Goal: Task Accomplishment & Management: Manage account settings

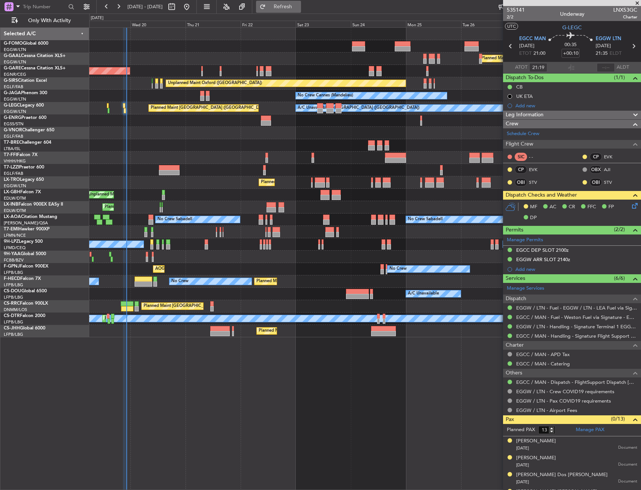
click at [285, 4] on button "Refresh" at bounding box center [278, 7] width 45 height 12
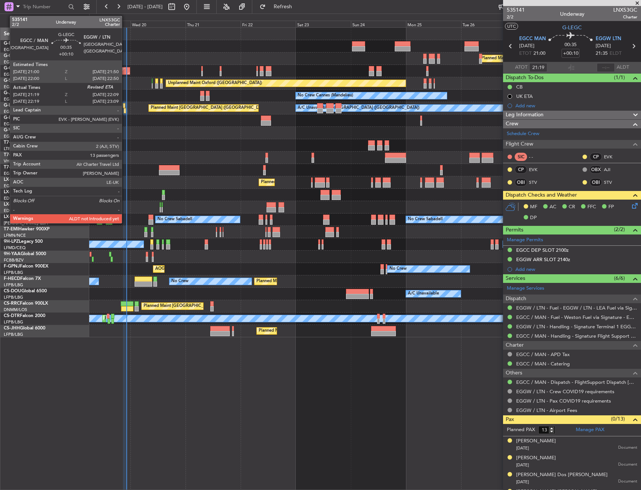
click at [125, 110] on div at bounding box center [125, 110] width 2 height 5
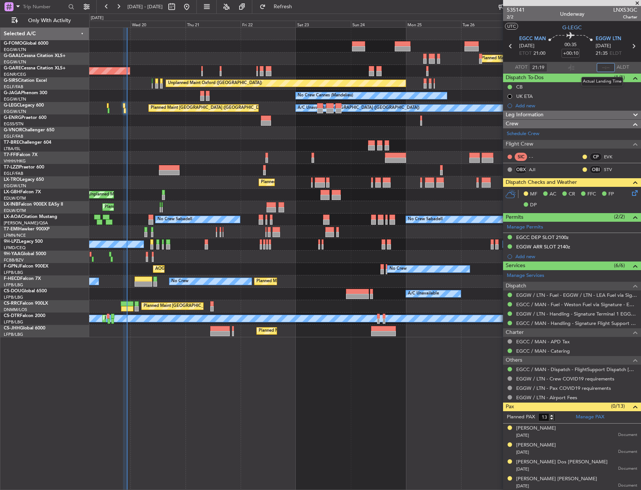
click at [604, 69] on input "text" at bounding box center [606, 67] width 18 height 9
click at [575, 67] on section "ATOT 21:19 2149 ALDT" at bounding box center [572, 67] width 138 height 11
type input "21:49"
click at [289, 6] on button "Refresh" at bounding box center [278, 7] width 45 height 12
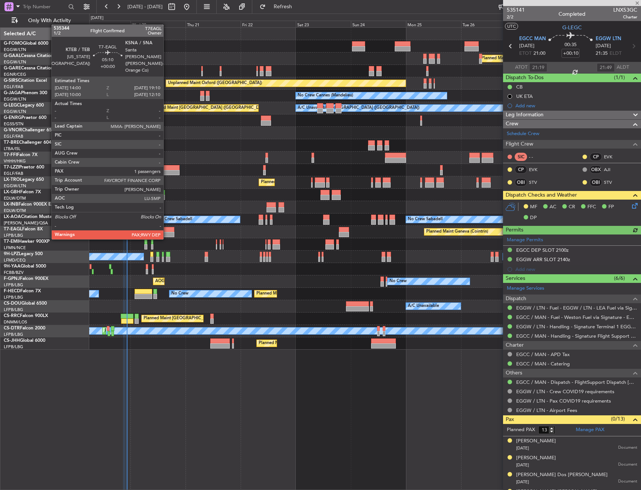
click at [167, 232] on div at bounding box center [168, 234] width 12 height 5
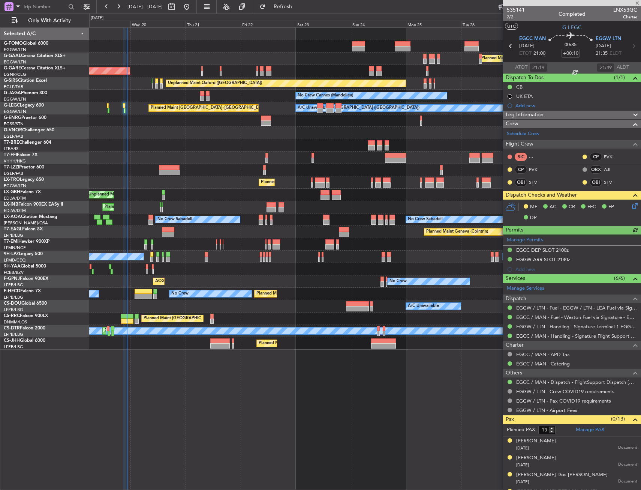
type input "1"
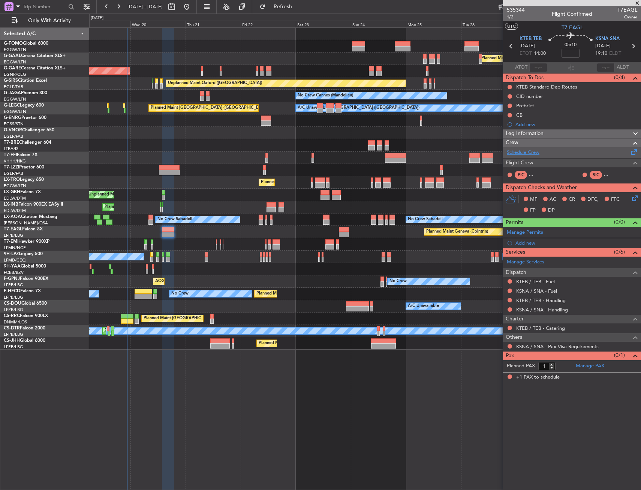
click at [530, 149] on link "Schedule Crew" at bounding box center [523, 152] width 33 height 7
click at [300, 11] on button "Refresh" at bounding box center [278, 7] width 45 height 12
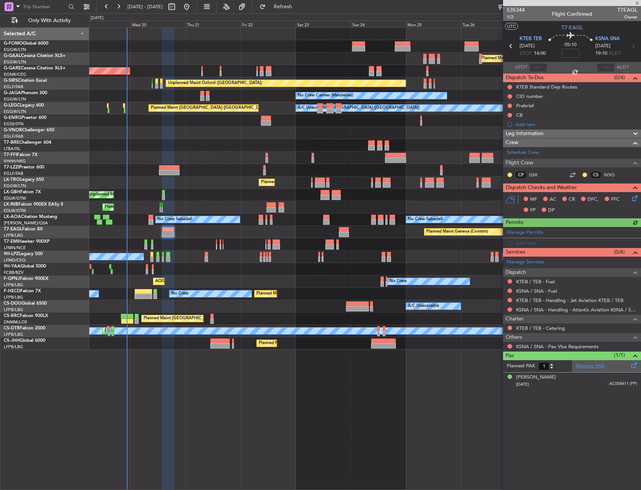
click at [584, 365] on link "Manage PAX" at bounding box center [590, 365] width 28 height 7
click at [299, 9] on span "Refresh" at bounding box center [282, 6] width 31 height 5
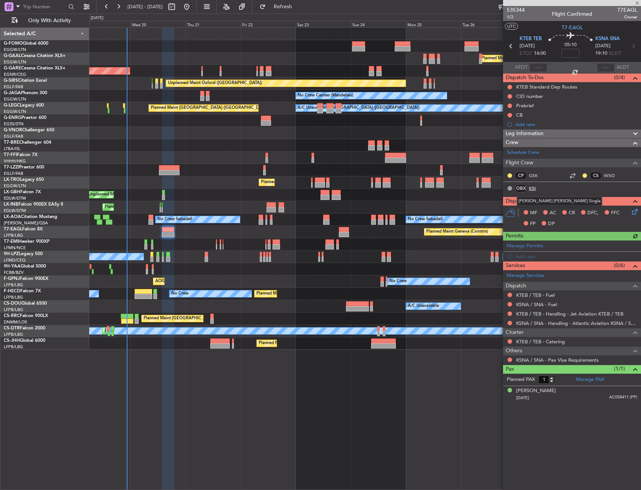
click at [535, 186] on link "KSI" at bounding box center [537, 188] width 17 height 7
click at [299, 4] on span "Refresh" at bounding box center [282, 6] width 31 height 5
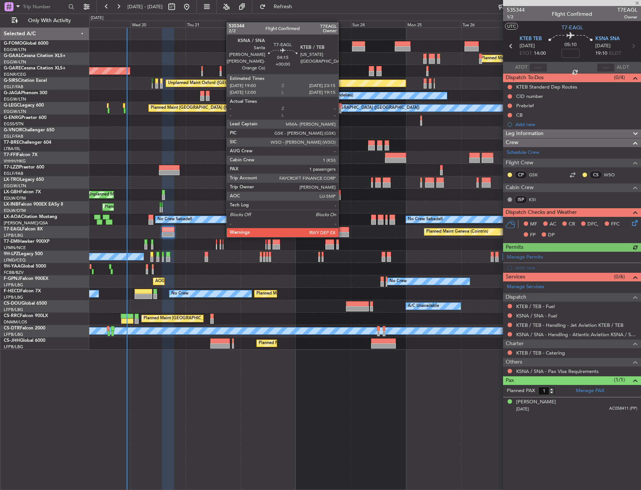
click at [342, 229] on div at bounding box center [344, 229] width 10 height 5
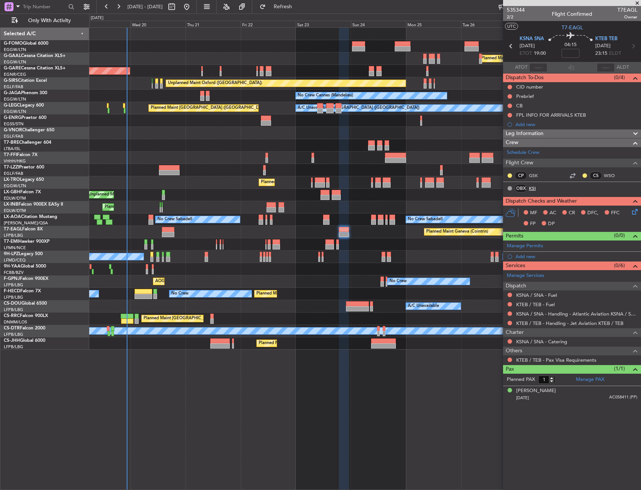
click at [530, 188] on link "KSI" at bounding box center [537, 188] width 17 height 7
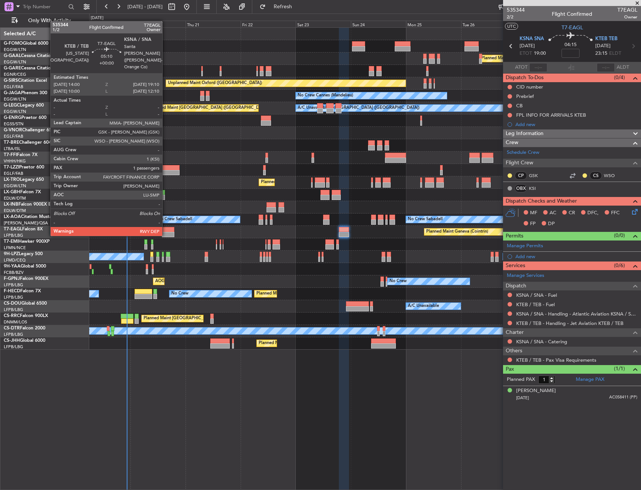
click at [167, 231] on div at bounding box center [168, 229] width 12 height 5
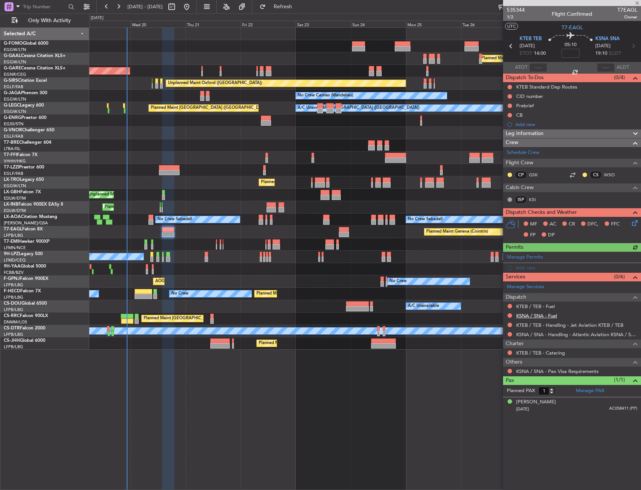
click at [535, 313] on link "KSNA / SNA - Fuel" at bounding box center [536, 315] width 41 height 6
click at [565, 328] on mat-tooltip-component "KTEB / TEB - Handling - Jet Aviation KTEB / TEB" at bounding box center [570, 338] width 104 height 20
click at [563, 324] on link "KTEB / TEB - Handling - Jet Aviation KTEB / TEB" at bounding box center [569, 325] width 107 height 6
click at [551, 333] on link "KSNA / SNA - Handling - Atlantic Aviation KSNA / SNA" at bounding box center [576, 334] width 121 height 6
click at [530, 265] on div "Add new" at bounding box center [576, 267] width 122 height 6
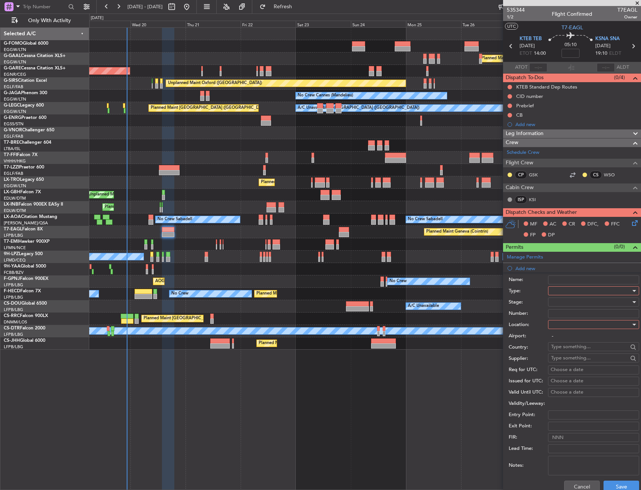
click at [564, 288] on div at bounding box center [591, 290] width 80 height 11
click at [566, 363] on span "CID" at bounding box center [590, 362] width 79 height 11
click at [564, 318] on div "Number:" at bounding box center [574, 313] width 130 height 11
click at [547, 308] on div "Number:" at bounding box center [574, 313] width 130 height 11
click at [565, 323] on div at bounding box center [591, 324] width 80 height 11
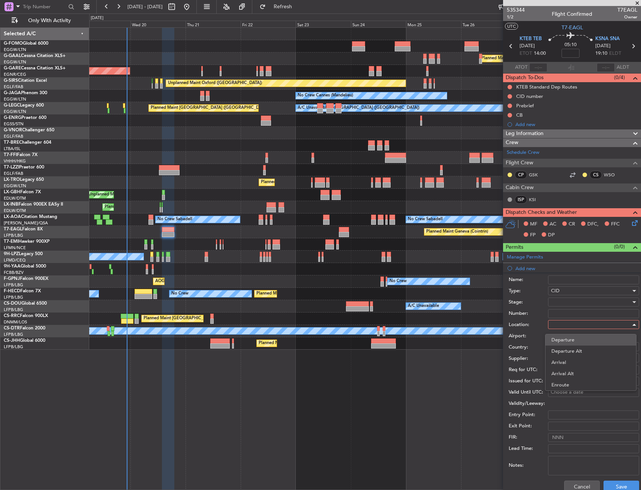
click at [565, 337] on span "Departure" at bounding box center [590, 339] width 79 height 11
type input "KTEB / TEB"
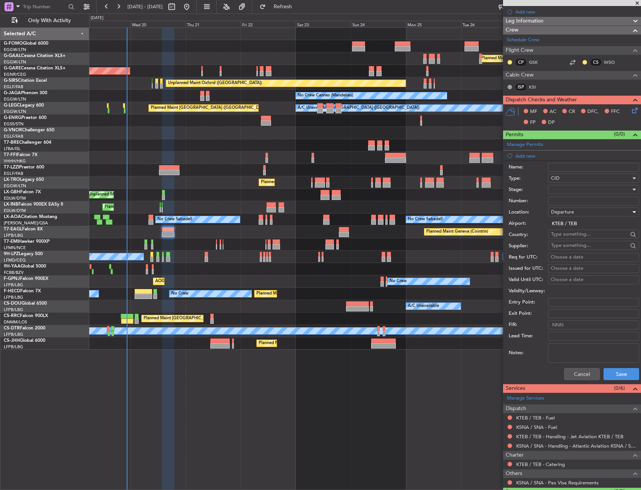
click at [614, 366] on div "Cancel Save" at bounding box center [574, 373] width 130 height 19
click at [614, 369] on button "Save" at bounding box center [622, 374] width 36 height 12
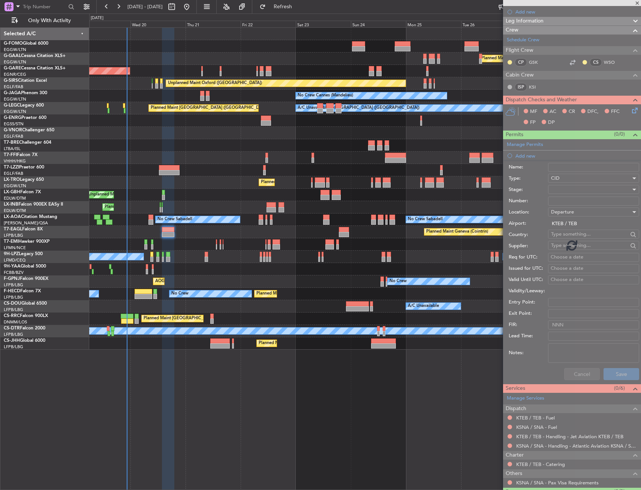
click at [219, 175] on div at bounding box center [364, 170] width 551 height 12
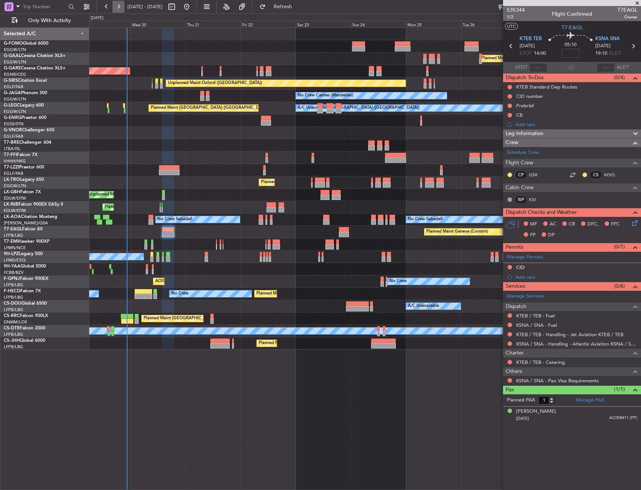
scroll to position [0, 0]
click at [168, 231] on div at bounding box center [168, 229] width 12 height 5
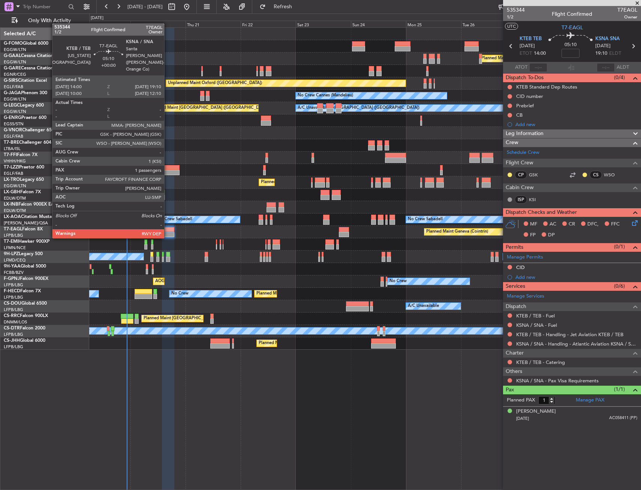
click at [168, 231] on div at bounding box center [168, 229] width 12 height 5
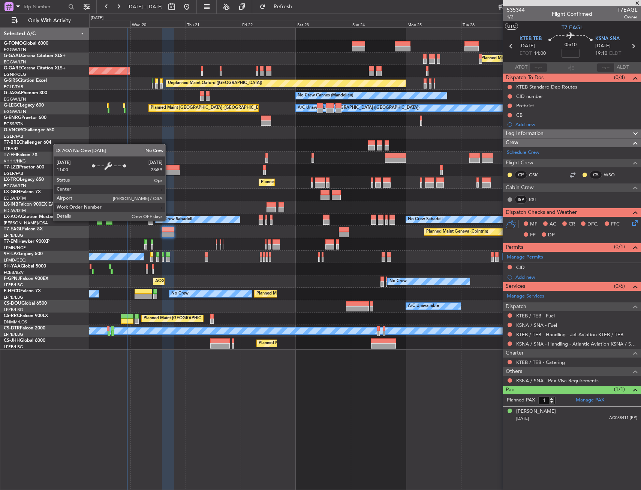
click at [167, 229] on div at bounding box center [168, 229] width 12 height 5
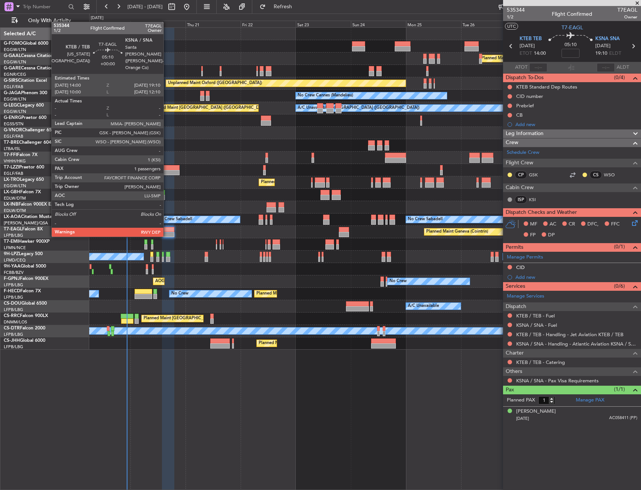
click at [167, 229] on div at bounding box center [168, 229] width 12 height 5
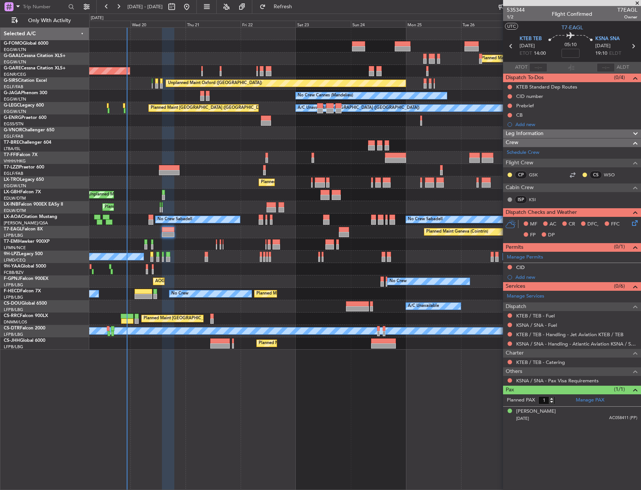
click at [633, 225] on icon at bounding box center [634, 222] width 6 height 6
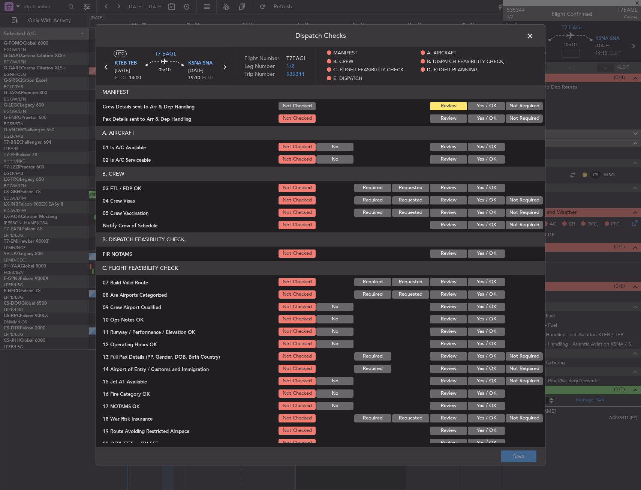
drag, startPoint x: 457, startPoint y: 144, endPoint x: 472, endPoint y: 151, distance: 16.8
click at [457, 145] on button "Review" at bounding box center [448, 147] width 37 height 8
click at [472, 151] on div "Yes / OK" at bounding box center [486, 147] width 38 height 10
click at [475, 141] on section "A. AIRCRAFT 01 Is A/C Available Not Checked No Review Yes / OK 02 Is A/C Servic…" at bounding box center [320, 145] width 449 height 39
click at [470, 157] on button "Yes / OK" at bounding box center [486, 159] width 37 height 8
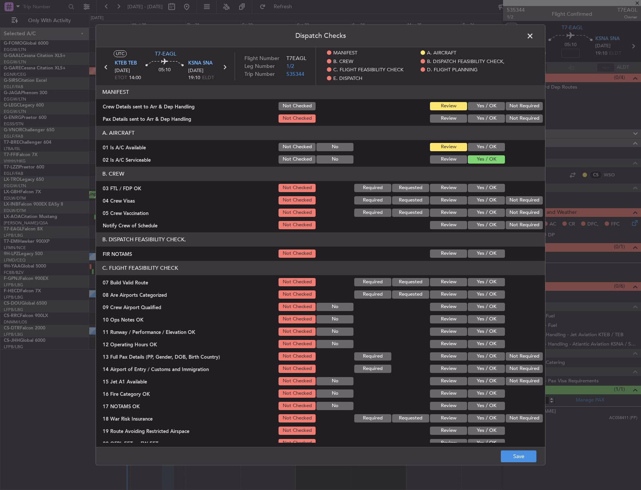
click at [479, 144] on button "Yes / OK" at bounding box center [486, 147] width 37 height 8
click at [477, 188] on button "Yes / OK" at bounding box center [486, 188] width 37 height 8
click at [518, 201] on button "Not Required" at bounding box center [524, 200] width 37 height 8
click at [511, 207] on section "B. CREW 03 FTL / FDP OK Not Checked Required Requested Review Yes / OK 04 Crew …" at bounding box center [320, 198] width 449 height 64
click at [506, 210] on button "Not Required" at bounding box center [524, 212] width 37 height 8
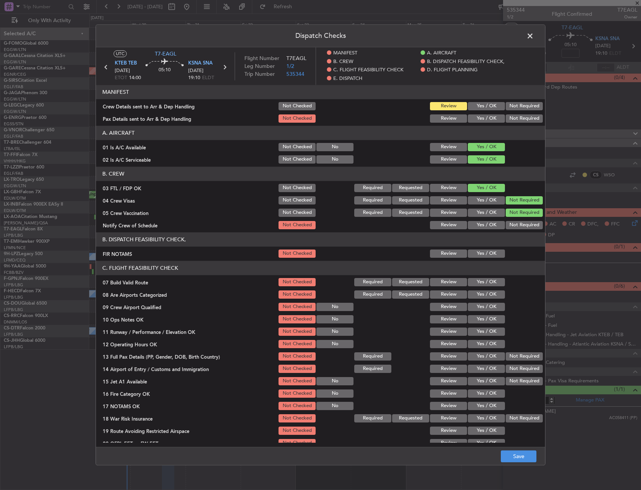
click at [489, 224] on button "Yes / OK" at bounding box center [486, 225] width 37 height 8
drag, startPoint x: 478, startPoint y: 246, endPoint x: 476, endPoint y: 250, distance: 3.9
click at [477, 246] on header "B. DISPATCH FEASIBILITY CHECK," at bounding box center [320, 239] width 449 height 14
click at [476, 250] on button "Yes / OK" at bounding box center [486, 253] width 37 height 8
drag, startPoint x: 479, startPoint y: 272, endPoint x: 480, endPoint y: 277, distance: 4.6
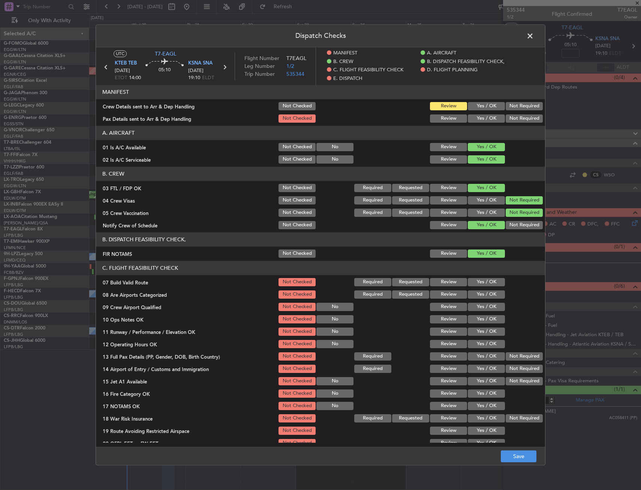
click at [480, 273] on header "C. FLIGHT FEASIBILITY CHECK" at bounding box center [320, 268] width 449 height 14
click at [480, 278] on button "Yes / OK" at bounding box center [486, 282] width 37 height 8
click at [482, 294] on button "Yes / OK" at bounding box center [486, 294] width 37 height 8
drag, startPoint x: 482, startPoint y: 297, endPoint x: 481, endPoint y: 304, distance: 6.8
click at [481, 297] on button "Yes / OK" at bounding box center [486, 294] width 37 height 8
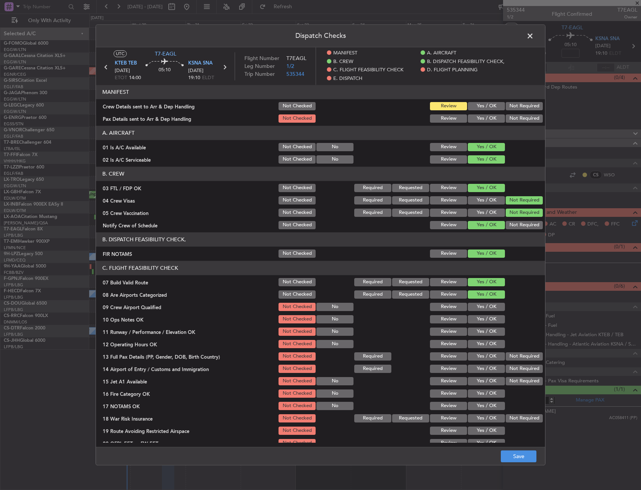
click at [481, 304] on button "Yes / OK" at bounding box center [486, 307] width 37 height 8
click at [479, 307] on button "Yes / OK" at bounding box center [486, 307] width 37 height 8
click at [478, 315] on section "C. FLIGHT FEASIBILITY CHECK 07 Build Valid Route Not Checked Required Requested…" at bounding box center [320, 361] width 449 height 200
drag, startPoint x: 479, startPoint y: 322, endPoint x: 479, endPoint y: 329, distance: 6.4
click at [479, 322] on button "Yes / OK" at bounding box center [486, 319] width 37 height 8
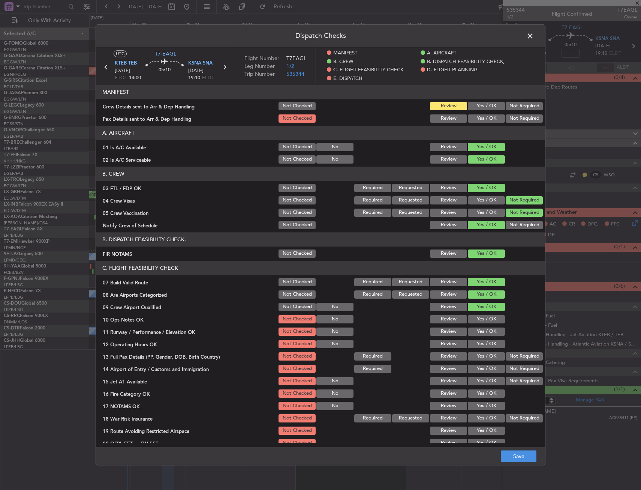
click at [479, 329] on button "Yes / OK" at bounding box center [486, 331] width 37 height 8
click at [477, 335] on button "Yes / OK" at bounding box center [486, 331] width 37 height 8
click at [476, 345] on button "Yes / OK" at bounding box center [486, 344] width 37 height 8
drag, startPoint x: 476, startPoint y: 352, endPoint x: 478, endPoint y: 367, distance: 14.3
click at [476, 352] on button "Yes / OK" at bounding box center [486, 356] width 37 height 8
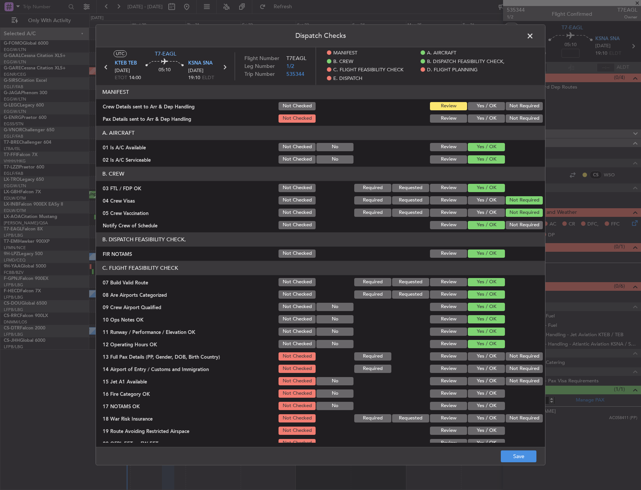
click at [477, 360] on button "Yes / OK" at bounding box center [486, 356] width 37 height 8
click at [478, 369] on button "Yes / OK" at bounding box center [486, 368] width 37 height 8
drag, startPoint x: 481, startPoint y: 379, endPoint x: 479, endPoint y: 387, distance: 7.6
click at [479, 382] on button "Yes / OK" at bounding box center [486, 381] width 37 height 8
click at [481, 389] on button "Yes / OK" at bounding box center [486, 393] width 37 height 8
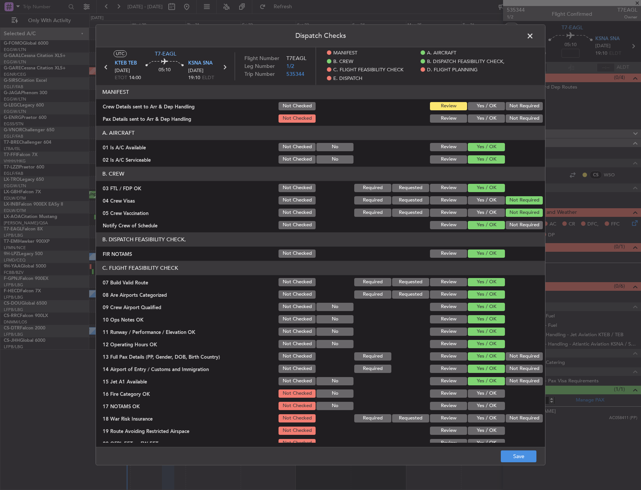
click at [482, 400] on section "C. FLIGHT FEASIBILITY CHECK 07 Build Valid Route Not Checked Required Requested…" at bounding box center [320, 361] width 449 height 200
drag, startPoint x: 485, startPoint y: 406, endPoint x: 501, endPoint y: 298, distance: 109.2
click at [484, 406] on button "Yes / OK" at bounding box center [486, 405] width 37 height 8
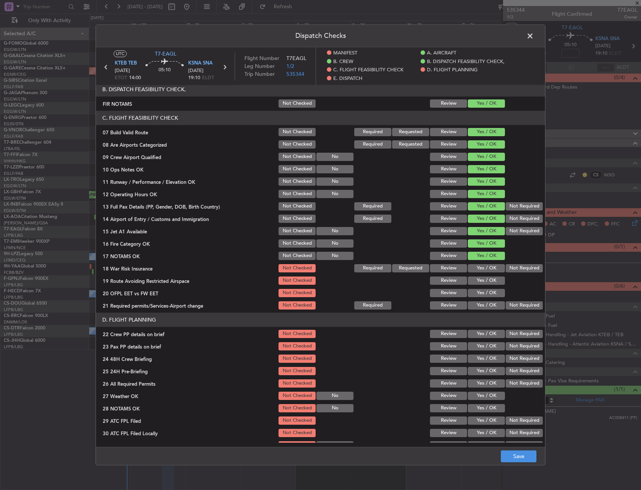
click at [512, 266] on button "Not Required" at bounding box center [524, 268] width 37 height 8
click at [473, 294] on button "Yes / OK" at bounding box center [486, 293] width 37 height 8
click at [474, 301] on div "Yes / OK" at bounding box center [486, 305] width 38 height 10
click at [476, 282] on div "Yes / OK" at bounding box center [486, 280] width 38 height 10
click at [476, 282] on button "Yes / OK" at bounding box center [486, 280] width 37 height 8
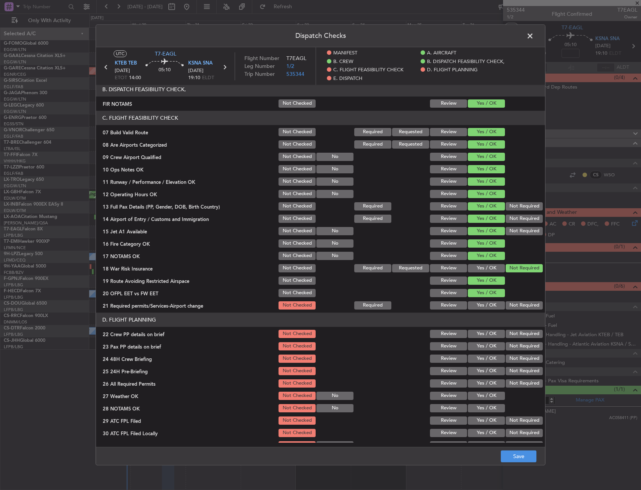
click at [477, 310] on article "MANIFEST Crew Details sent to Arr & Dep Handling Not Checked Review Yes / OK No…" at bounding box center [320, 263] width 449 height 357
click at [477, 307] on button "Yes / OK" at bounding box center [486, 305] width 37 height 8
drag, startPoint x: 475, startPoint y: 329, endPoint x: 474, endPoint y: 334, distance: 4.9
click at [474, 329] on div "Yes / OK" at bounding box center [486, 333] width 38 height 10
click at [475, 341] on div "Yes / OK" at bounding box center [486, 346] width 38 height 10
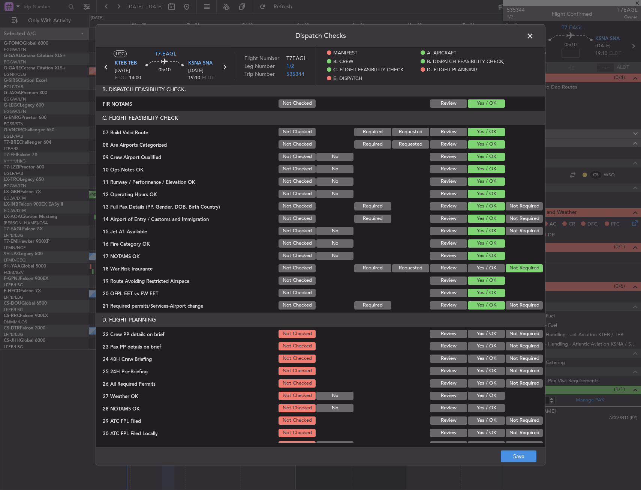
click at [479, 331] on button "Yes / OK" at bounding box center [486, 334] width 37 height 8
click at [476, 347] on button "Yes / OK" at bounding box center [486, 346] width 37 height 8
click at [477, 358] on button "Yes / OK" at bounding box center [486, 358] width 37 height 8
click at [513, 366] on section "D. FLIGHT PLANNING 22 Crew PP details on brief Not Checked Review Yes / OK Not …" at bounding box center [320, 387] width 449 height 150
drag, startPoint x: 512, startPoint y: 370, endPoint x: 483, endPoint y: 388, distance: 34.3
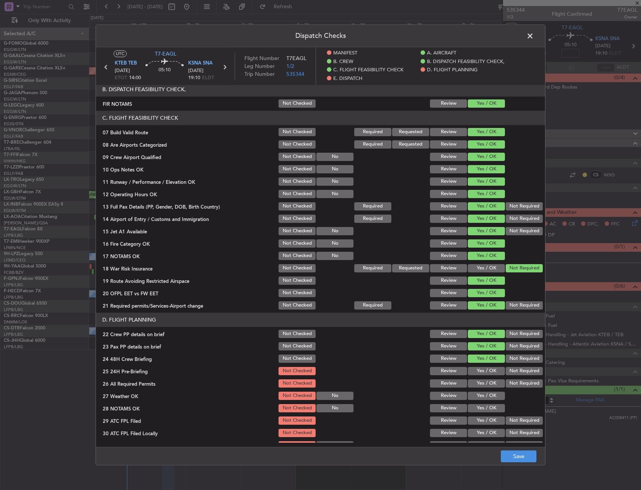
click at [512, 370] on button "Not Required" at bounding box center [524, 371] width 37 height 8
drag, startPoint x: 482, startPoint y: 384, endPoint x: 483, endPoint y: 399, distance: 15.8
click at [482, 384] on button "Yes / OK" at bounding box center [486, 383] width 37 height 8
click at [483, 399] on button "Yes / OK" at bounding box center [486, 395] width 37 height 8
drag, startPoint x: 481, startPoint y: 411, endPoint x: 481, endPoint y: 426, distance: 15.0
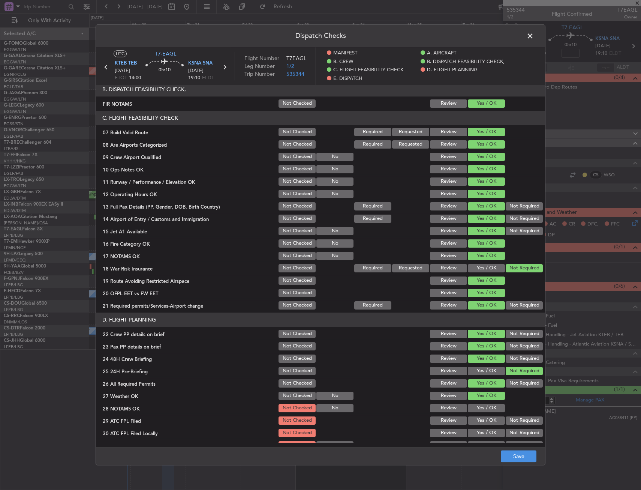
click at [481, 412] on div "Yes / OK" at bounding box center [486, 408] width 38 height 10
drag, startPoint x: 481, startPoint y: 426, endPoint x: 479, endPoint y: 432, distance: 6.2
click at [480, 427] on section "D. FLIGHT PLANNING 22 Crew PP details on brief Not Checked Review Yes / OK Not …" at bounding box center [320, 387] width 449 height 150
click at [479, 434] on button "Yes / OK" at bounding box center [486, 432] width 37 height 8
click at [479, 432] on button "Yes / OK" at bounding box center [486, 432] width 37 height 8
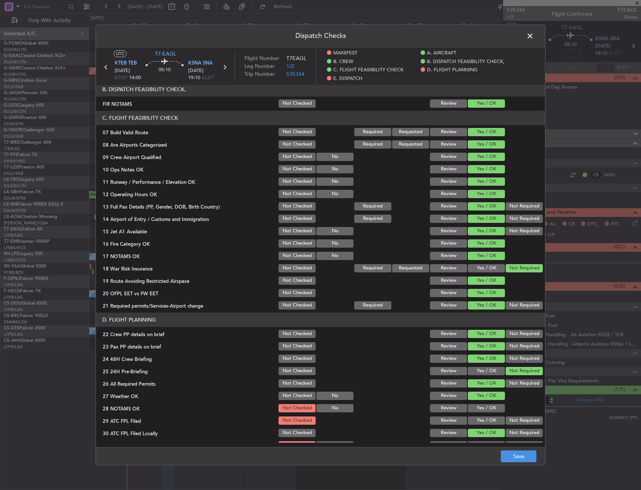
drag, startPoint x: 479, startPoint y: 403, endPoint x: 478, endPoint y: 415, distance: 12.1
click at [479, 404] on div "Yes / OK" at bounding box center [486, 408] width 38 height 10
drag, startPoint x: 478, startPoint y: 415, endPoint x: 478, endPoint y: 420, distance: 4.5
click at [478, 415] on div "Yes / OK" at bounding box center [486, 420] width 38 height 10
click at [478, 421] on button "Yes / OK" at bounding box center [486, 420] width 37 height 8
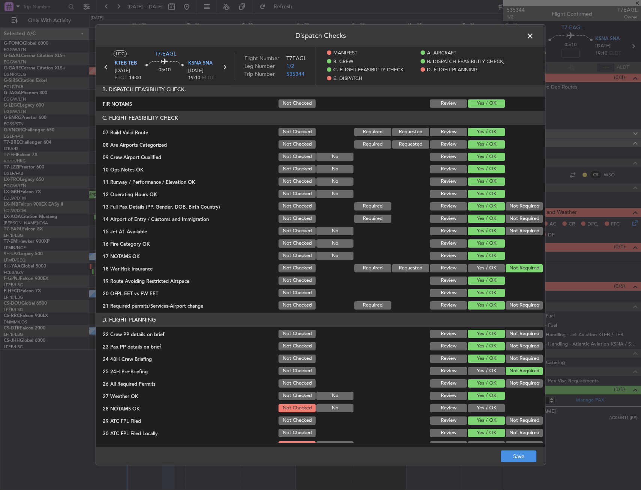
click at [481, 406] on button "Yes / OK" at bounding box center [486, 408] width 37 height 8
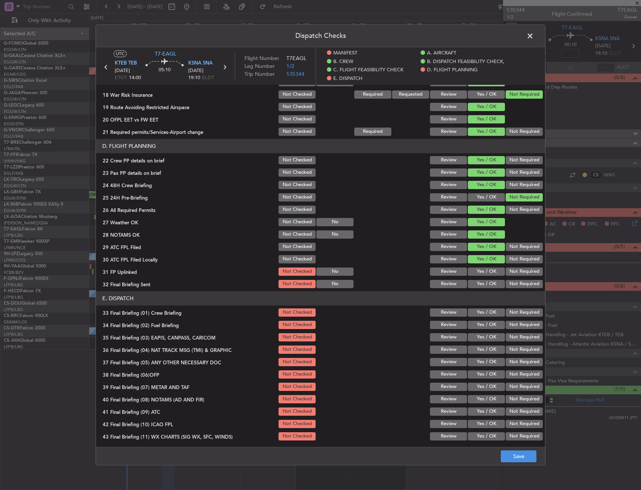
scroll to position [337, 0]
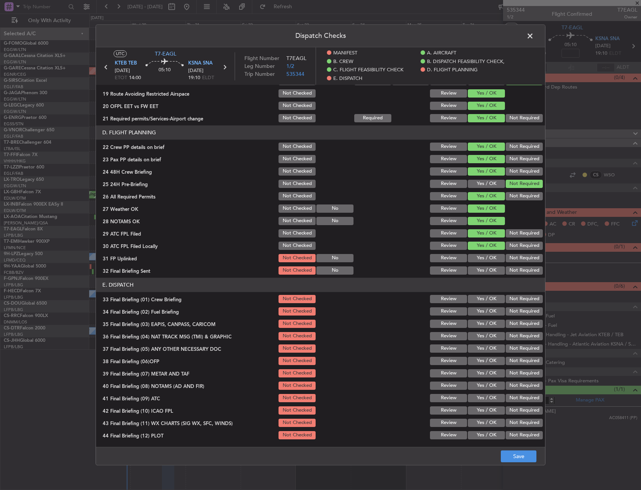
click at [515, 248] on button "Not Required" at bounding box center [524, 245] width 37 height 8
drag, startPoint x: 484, startPoint y: 258, endPoint x: 521, endPoint y: 266, distance: 37.3
click at [486, 258] on button "Yes / OK" at bounding box center [486, 258] width 37 height 8
click at [524, 273] on button "Not Required" at bounding box center [524, 270] width 37 height 8
drag, startPoint x: 480, startPoint y: 296, endPoint x: 480, endPoint y: 303, distance: 7.1
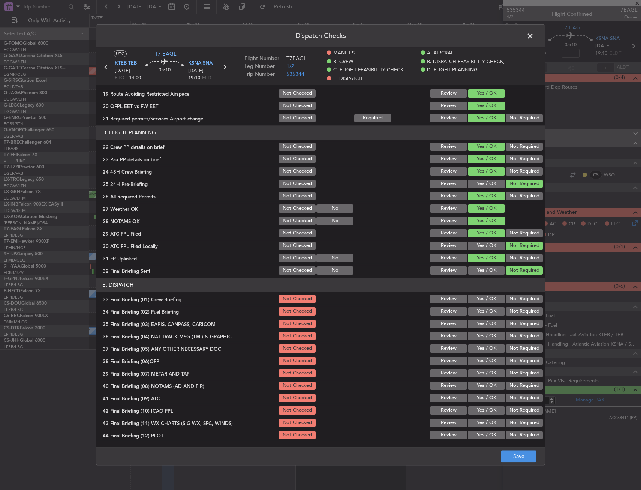
click at [480, 298] on button "Yes / OK" at bounding box center [486, 299] width 37 height 8
drag, startPoint x: 480, startPoint y: 308, endPoint x: 479, endPoint y: 314, distance: 6.1
click at [479, 309] on div "Yes / OK" at bounding box center [486, 311] width 38 height 10
click at [479, 315] on button "Yes / OK" at bounding box center [486, 311] width 37 height 8
drag, startPoint x: 507, startPoint y: 322, endPoint x: 507, endPoint y: 333, distance: 10.5
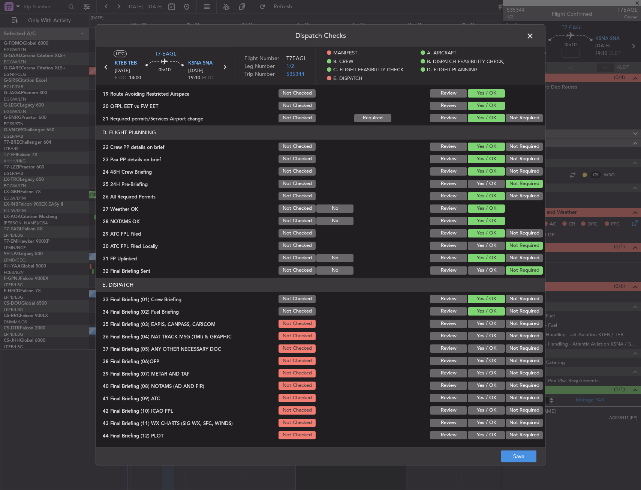
click at [507, 325] on button "Not Required" at bounding box center [524, 323] width 37 height 8
click at [507, 336] on button "Not Required" at bounding box center [524, 336] width 37 height 8
click at [482, 348] on button "Yes / OK" at bounding box center [486, 348] width 37 height 8
drag, startPoint x: 482, startPoint y: 358, endPoint x: 477, endPoint y: 373, distance: 16.0
click at [480, 361] on button "Yes / OK" at bounding box center [486, 361] width 37 height 8
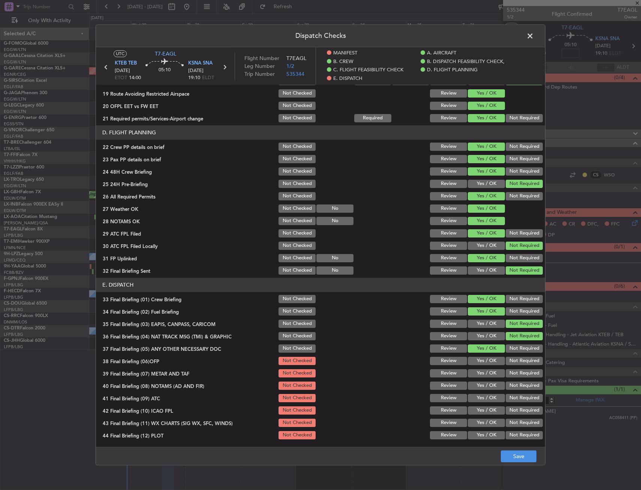
click at [477, 373] on button "Yes / OK" at bounding box center [486, 373] width 37 height 8
click at [478, 379] on section "E. DISPATCH 33 Final Briefing (01) Crew Briefing Not Checked Review Yes / OK No…" at bounding box center [320, 358] width 449 height 163
click at [478, 398] on button "Yes / OK" at bounding box center [486, 398] width 37 height 8
drag, startPoint x: 478, startPoint y: 409, endPoint x: 478, endPoint y: 413, distance: 4.1
click at [478, 409] on button "Yes / OK" at bounding box center [486, 410] width 37 height 8
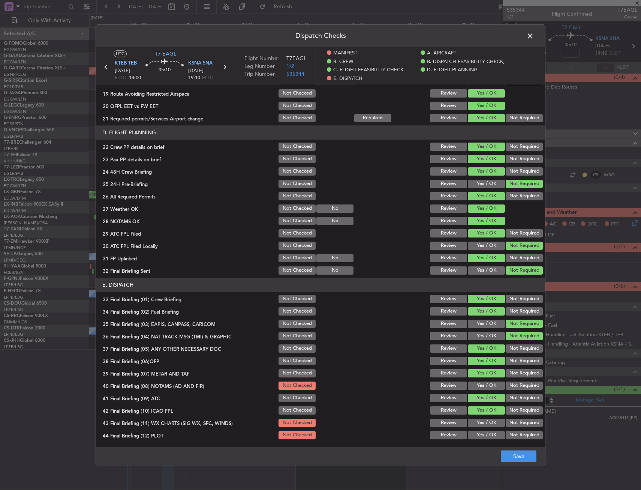
click at [478, 416] on section "E. DISPATCH 33 Final Briefing (01) Crew Briefing Not Checked Review Yes / OK No…" at bounding box center [320, 358] width 449 height 163
drag, startPoint x: 485, startPoint y: 382, endPoint x: 483, endPoint y: 403, distance: 21.5
click at [484, 384] on button "Yes / OK" at bounding box center [486, 385] width 37 height 8
drag, startPoint x: 482, startPoint y: 415, endPoint x: 482, endPoint y: 424, distance: 8.6
click at [482, 416] on section "E. DISPATCH 33 Final Briefing (01) Crew Briefing Not Checked Review Yes / OK No…" at bounding box center [320, 358] width 449 height 163
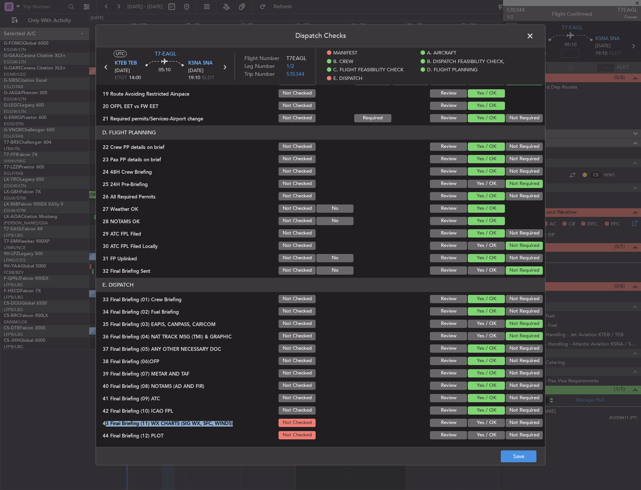
click at [480, 435] on button "Yes / OK" at bounding box center [486, 435] width 37 height 8
click at [481, 439] on button "Yes / OK" at bounding box center [486, 435] width 37 height 8
click at [482, 421] on button "Yes / OK" at bounding box center [486, 422] width 37 height 8
click at [512, 451] on button "Save" at bounding box center [519, 456] width 36 height 12
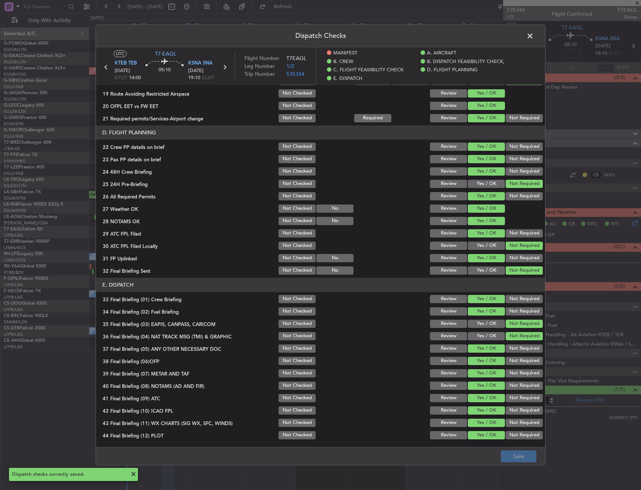
click at [534, 36] on span at bounding box center [534, 37] width 0 height 15
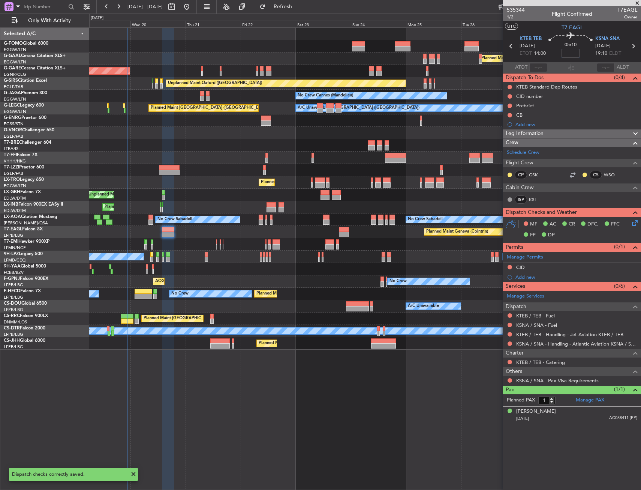
click at [574, 54] on input at bounding box center [571, 53] width 18 height 9
click at [554, 53] on div "05:10 -30" at bounding box center [570, 46] width 49 height 28
type input "-00:30"
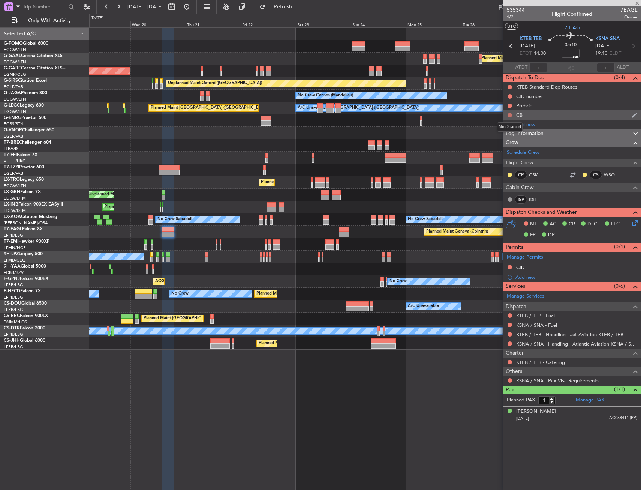
click at [510, 115] on button at bounding box center [510, 115] width 4 height 4
click at [507, 144] on span "Completed" at bounding box center [513, 147] width 25 height 7
click at [509, 104] on button at bounding box center [510, 105] width 4 height 4
click at [505, 128] on body "[DATE] - [DATE] Refresh Quick Links Only With Activity Planned Maint Windsor Lo…" at bounding box center [320, 245] width 641 height 490
click at [505, 135] on span "Completed" at bounding box center [513, 138] width 25 height 7
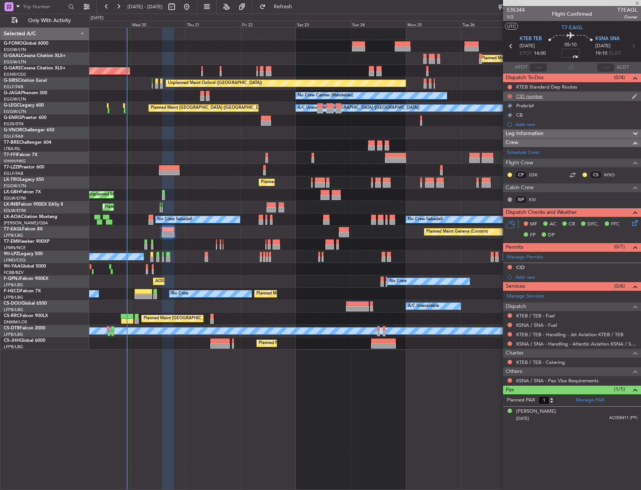
click at [511, 97] on button at bounding box center [510, 96] width 4 height 4
click at [504, 130] on span "Completed" at bounding box center [513, 129] width 25 height 7
click at [539, 265] on div "CID" at bounding box center [572, 267] width 138 height 9
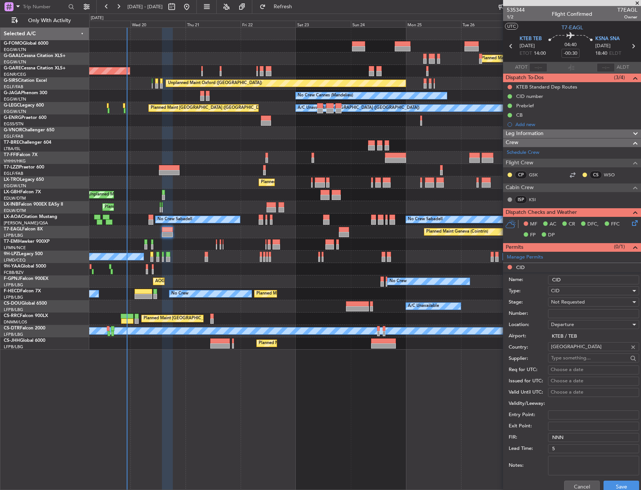
click at [579, 313] on input "Number:" at bounding box center [593, 313] width 91 height 9
type input "443"
click at [580, 303] on span "Not Requested" at bounding box center [568, 301] width 34 height 7
drag, startPoint x: 571, startPoint y: 361, endPoint x: 583, endPoint y: 362, distance: 11.6
click at [572, 361] on span "Received OK" at bounding box center [590, 362] width 79 height 11
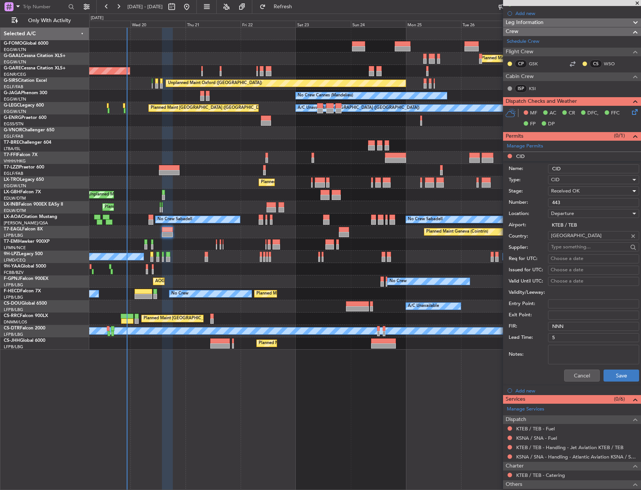
scroll to position [112, 0]
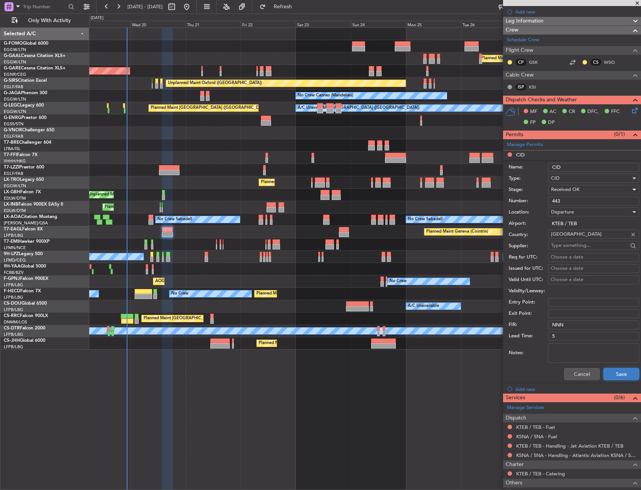
click at [610, 375] on button "Save" at bounding box center [622, 374] width 36 height 12
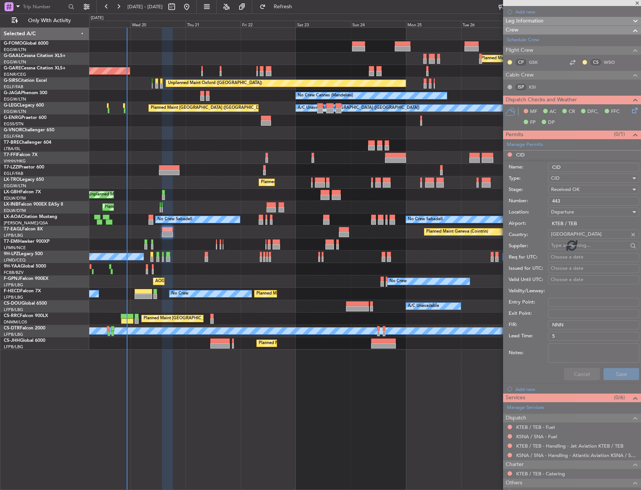
click at [282, 393] on div "Planned Maint Windsor Locks ([PERSON_NAME] Intl) Planned [GEOGRAPHIC_DATA] Unpl…" at bounding box center [365, 258] width 552 height 462
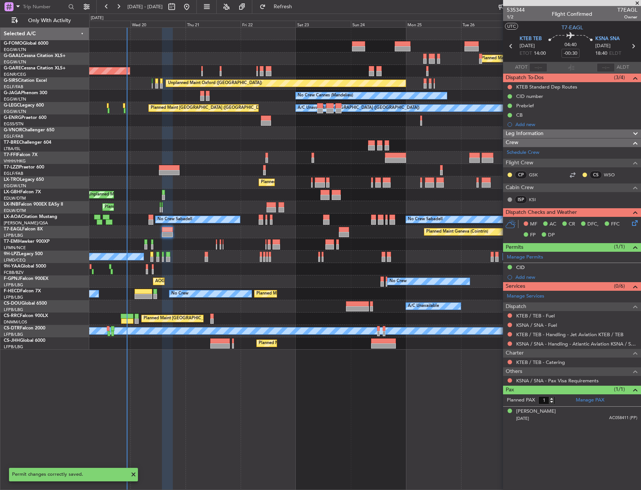
scroll to position [0, 0]
click at [302, 343] on div "Planned Maint [GEOGRAPHIC_DATA] ([GEOGRAPHIC_DATA])" at bounding box center [364, 343] width 551 height 12
click at [511, 87] on button at bounding box center [510, 87] width 4 height 4
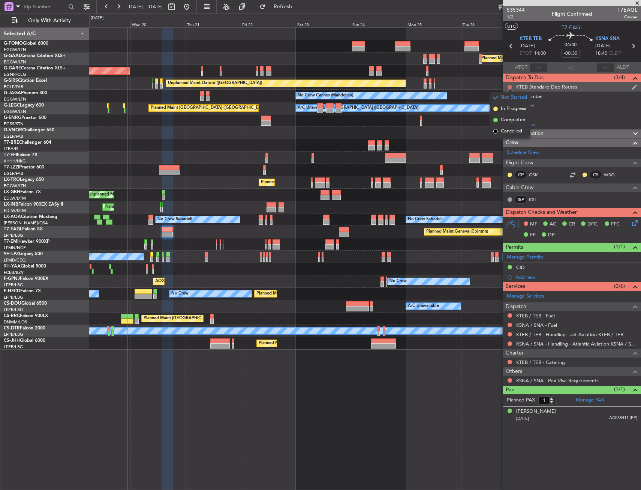
click at [511, 87] on button at bounding box center [510, 87] width 4 height 4
click at [508, 87] on button at bounding box center [510, 87] width 4 height 4
click at [509, 132] on span "Cancelled" at bounding box center [511, 130] width 21 height 7
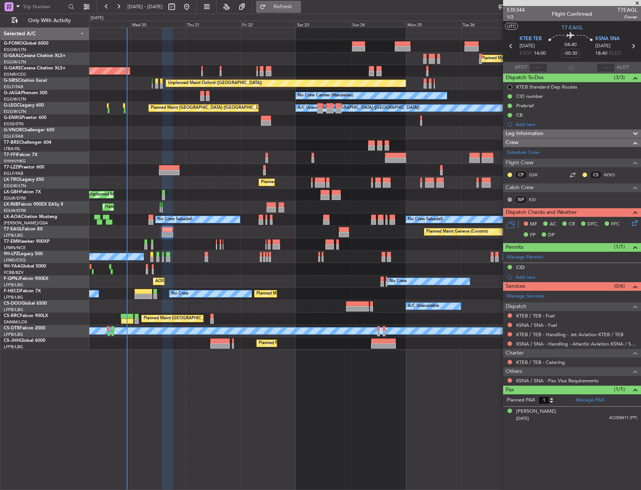
click at [297, 9] on span "Refresh" at bounding box center [282, 6] width 31 height 5
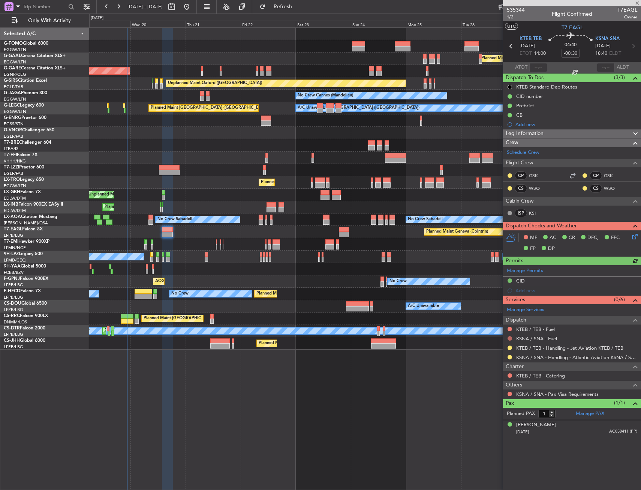
click at [509, 339] on button at bounding box center [510, 338] width 4 height 4
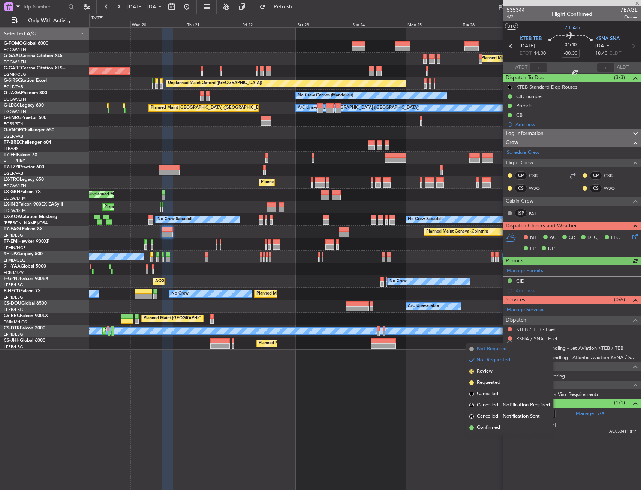
click at [485, 350] on span "Not Required" at bounding box center [492, 348] width 30 height 7
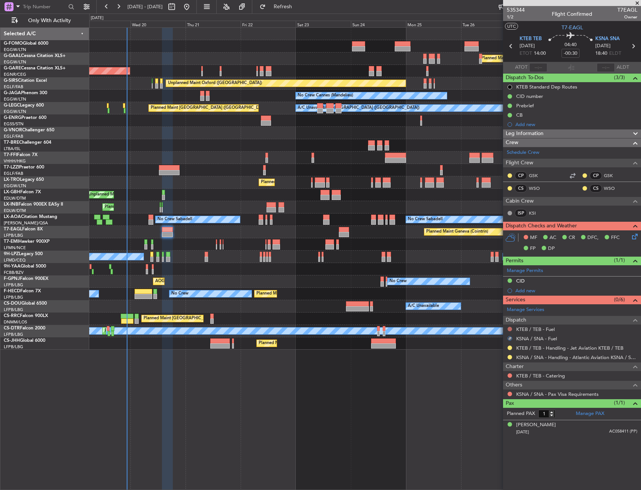
click at [508, 330] on button at bounding box center [510, 329] width 4 height 4
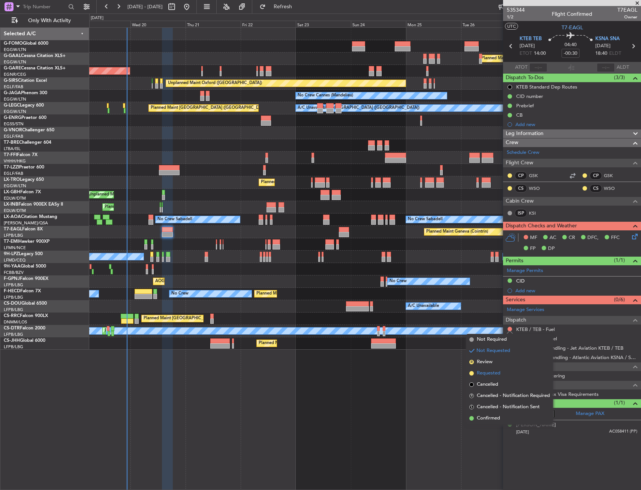
click at [492, 370] on span "Requested" at bounding box center [489, 372] width 24 height 7
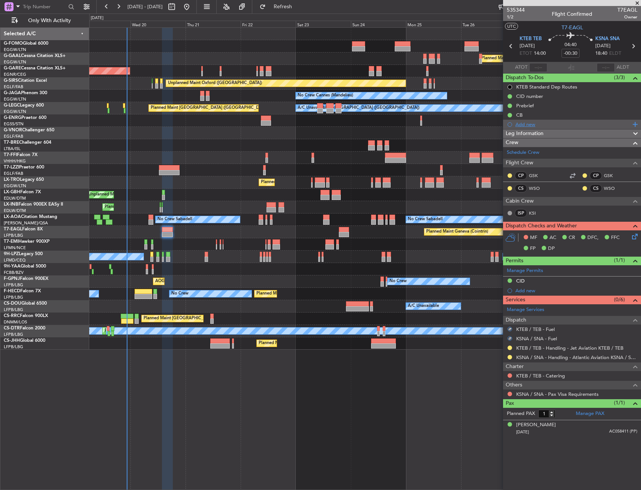
click at [527, 123] on div "Add new" at bounding box center [572, 124] width 115 height 6
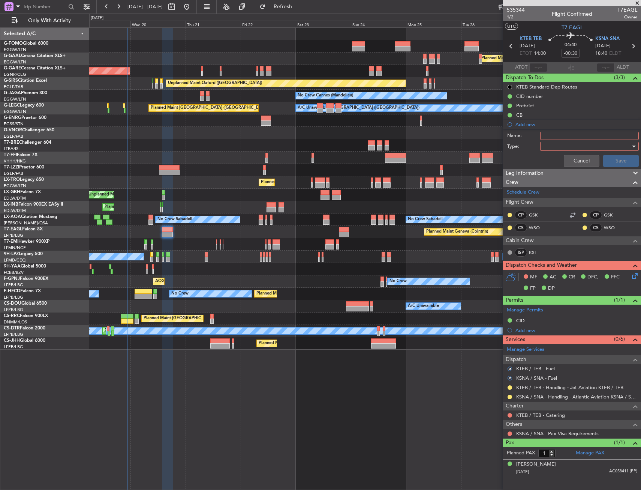
click at [556, 137] on input "Name:" at bounding box center [589, 136] width 99 height 8
type input "FUEL VIA HANDLING"
click at [552, 152] on div "Cancel Save" at bounding box center [569, 161] width 141 height 18
click at [554, 150] on div at bounding box center [586, 146] width 87 height 11
click at [553, 163] on span "Generic" at bounding box center [580, 161] width 80 height 11
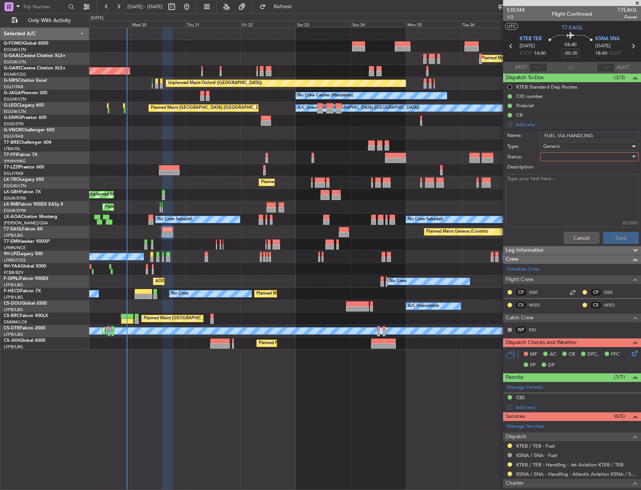
click at [555, 159] on div at bounding box center [586, 156] width 87 height 11
drag, startPoint x: 558, startPoint y: 184, endPoint x: 640, endPoint y: 257, distance: 109.1
click at [559, 184] on span "In Progress" at bounding box center [586, 182] width 88 height 11
click at [621, 235] on button "Save" at bounding box center [621, 238] width 36 height 12
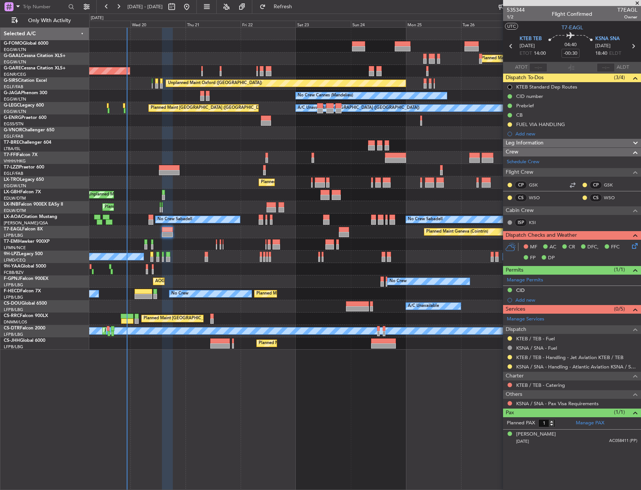
drag, startPoint x: 508, startPoint y: 385, endPoint x: 463, endPoint y: 393, distance: 45.7
click at [509, 384] on button at bounding box center [510, 384] width 4 height 4
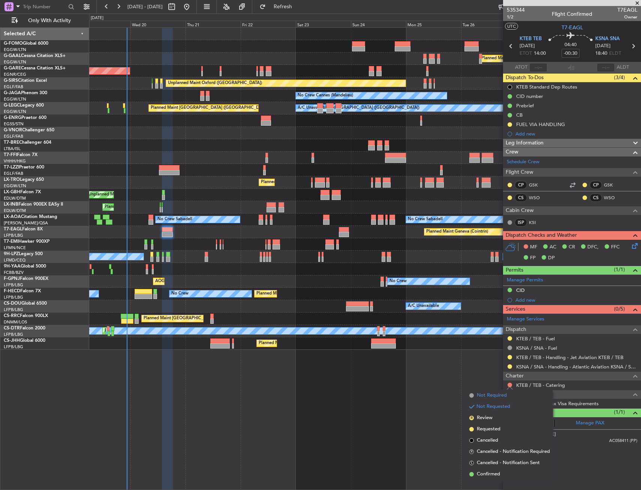
click at [477, 395] on span "Not Required" at bounding box center [492, 394] width 30 height 7
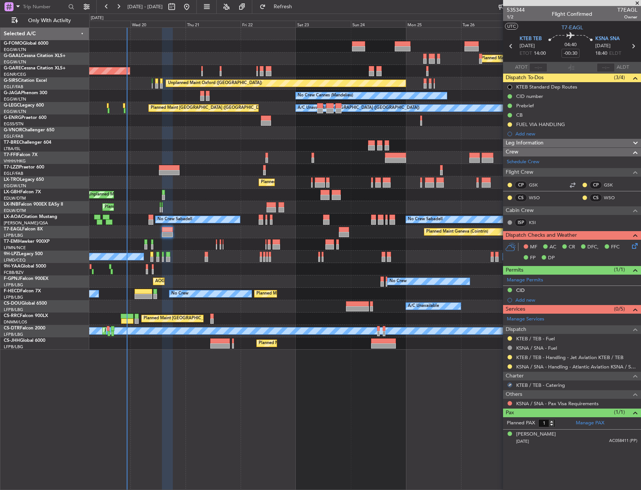
click at [506, 396] on span "Others" at bounding box center [514, 394] width 16 height 9
click at [510, 393] on span "Others" at bounding box center [514, 394] width 16 height 9
click at [510, 401] on button at bounding box center [510, 403] width 4 height 4
click at [509, 403] on button at bounding box center [510, 403] width 4 height 4
click at [509, 401] on button at bounding box center [510, 403] width 4 height 4
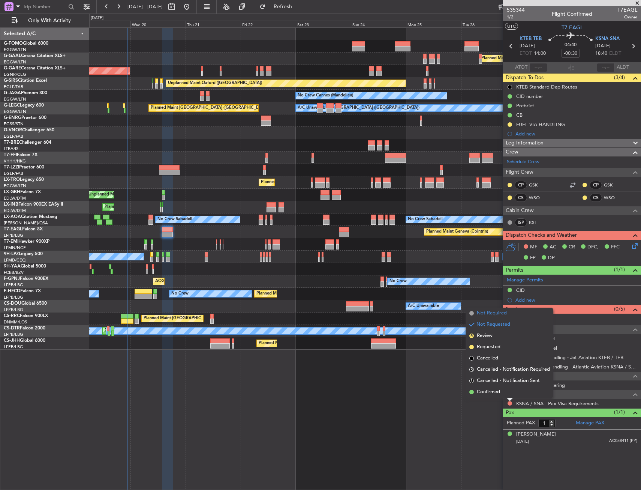
click at [510, 312] on li "Not Required" at bounding box center [509, 312] width 87 height 11
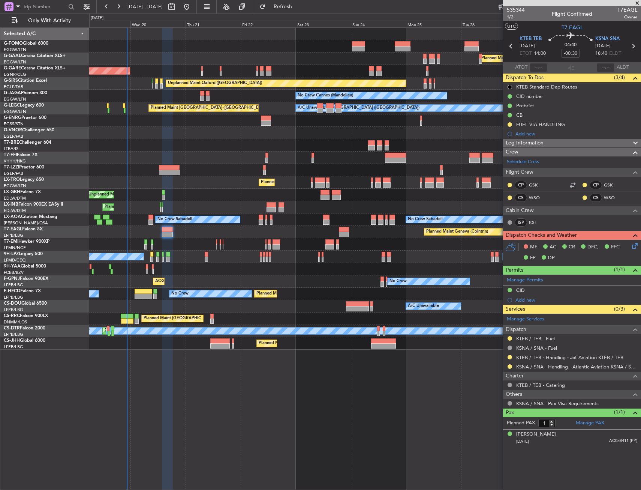
click at [342, 230] on div at bounding box center [344, 229] width 10 height 5
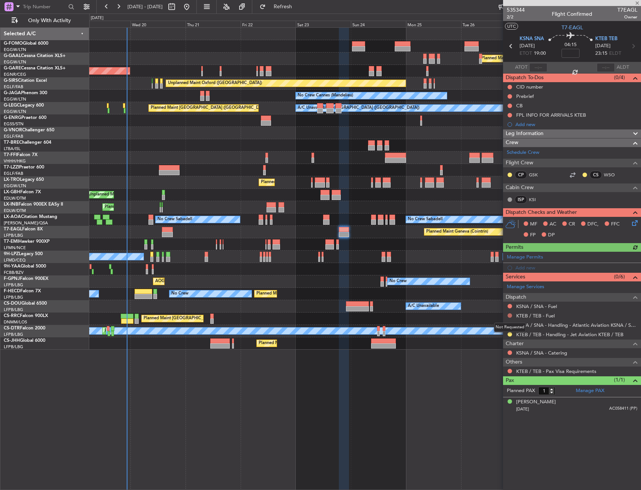
click at [511, 313] on button at bounding box center [510, 315] width 4 height 4
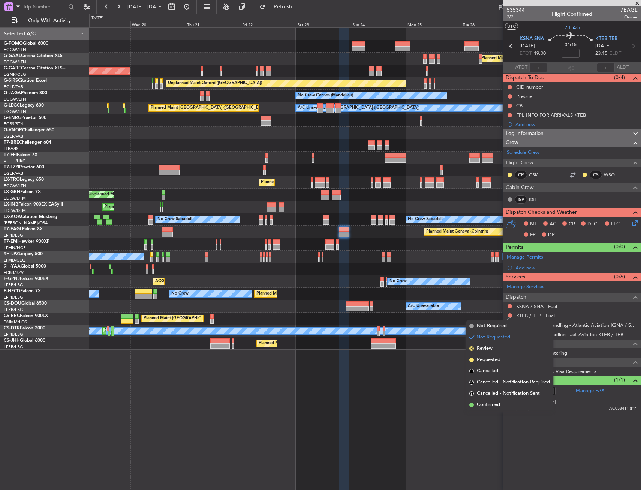
click at [480, 325] on span "Not Required" at bounding box center [492, 325] width 30 height 7
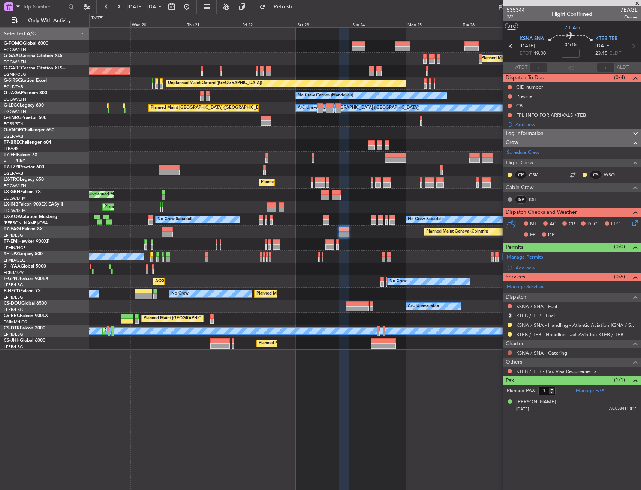
click at [510, 352] on button at bounding box center [510, 352] width 4 height 4
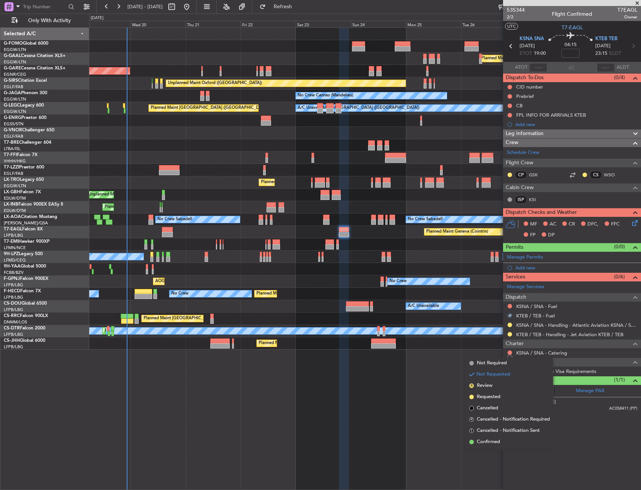
drag, startPoint x: 473, startPoint y: 360, endPoint x: 498, endPoint y: 369, distance: 26.3
click at [474, 361] on li "Not Required" at bounding box center [509, 362] width 87 height 11
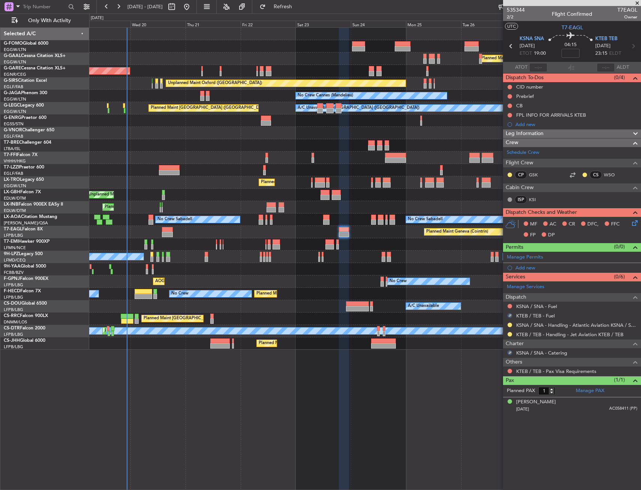
click at [511, 368] on div at bounding box center [510, 371] width 6 height 6
click at [509, 371] on button at bounding box center [510, 371] width 4 height 4
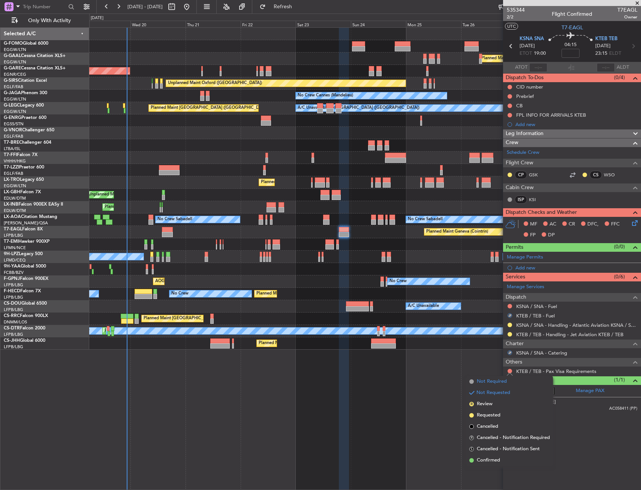
click at [485, 379] on span "Not Required" at bounding box center [492, 381] width 30 height 7
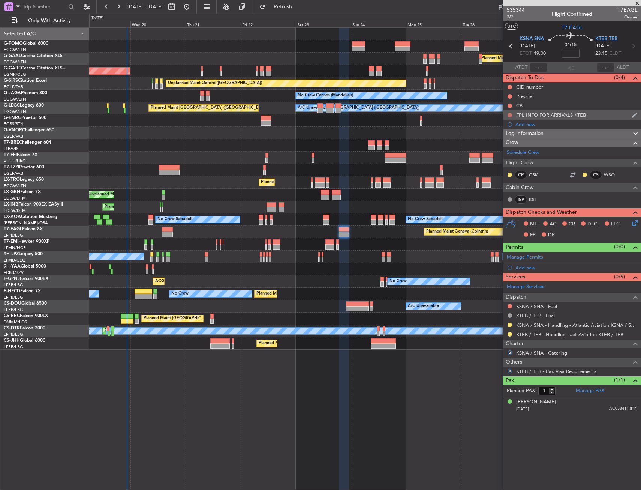
click at [511, 114] on button at bounding box center [510, 115] width 4 height 4
click at [507, 156] on span "Cancelled" at bounding box center [511, 159] width 21 height 7
click at [550, 265] on div "Add new" at bounding box center [572, 267] width 115 height 6
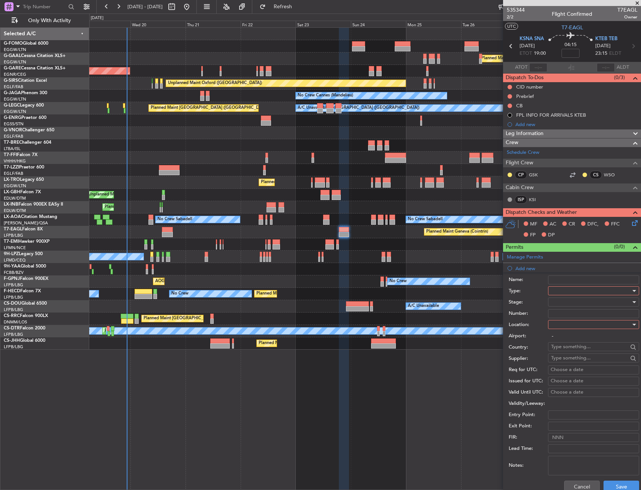
click at [575, 292] on div at bounding box center [591, 290] width 80 height 11
drag, startPoint x: 567, startPoint y: 360, endPoint x: 566, endPoint y: 345, distance: 14.7
click at [567, 360] on span "CID" at bounding box center [590, 362] width 79 height 11
click at [566, 333] on input "-" at bounding box center [593, 335] width 91 height 9
click at [568, 328] on div at bounding box center [591, 324] width 80 height 11
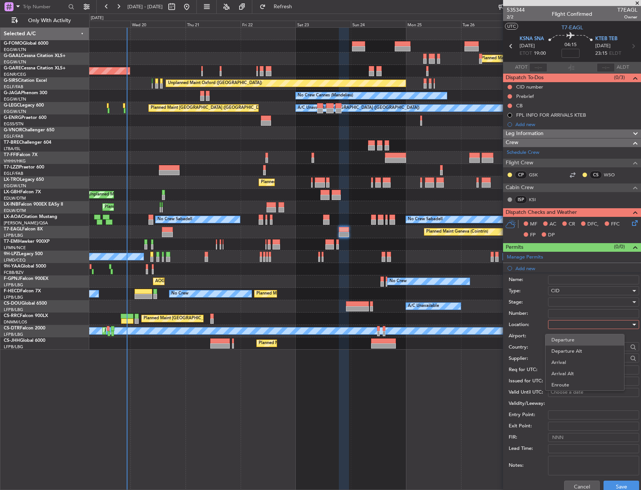
click at [570, 339] on span "Departure" at bounding box center [584, 339] width 67 height 11
type input "KSNA / SNA"
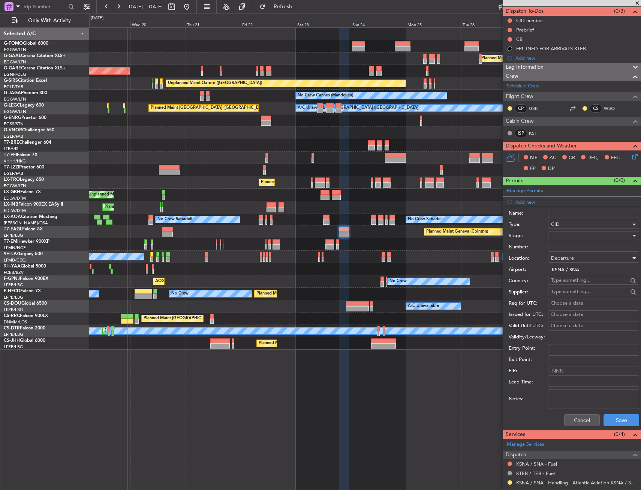
scroll to position [75, 0]
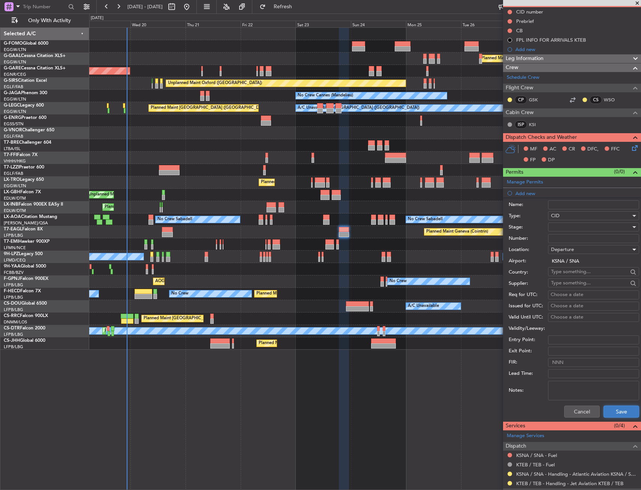
click at [622, 415] on button "Save" at bounding box center [622, 411] width 36 height 12
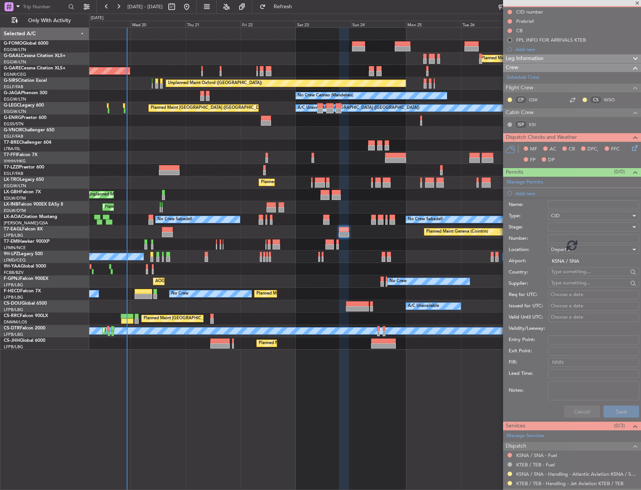
scroll to position [0, 0]
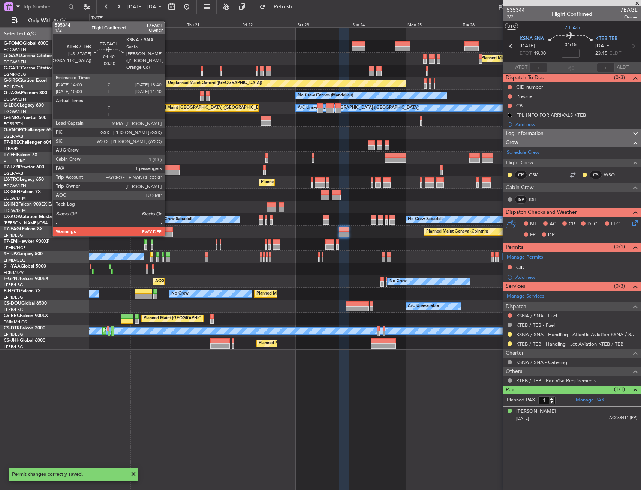
click at [168, 229] on div at bounding box center [167, 229] width 11 height 5
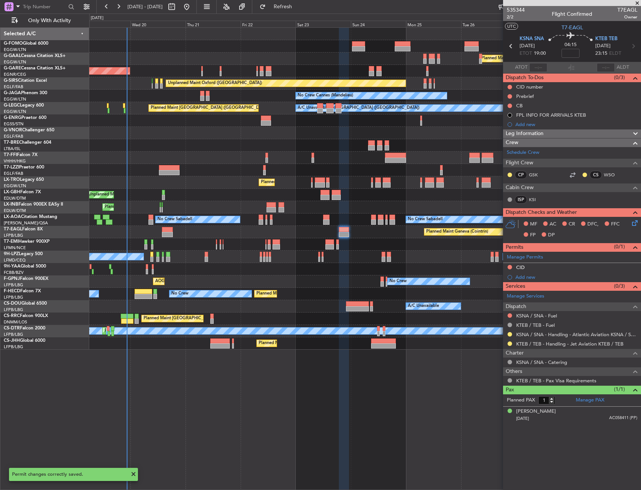
click at [161, 229] on div "Planned Maint Geneva (Cointrin)" at bounding box center [364, 232] width 551 height 12
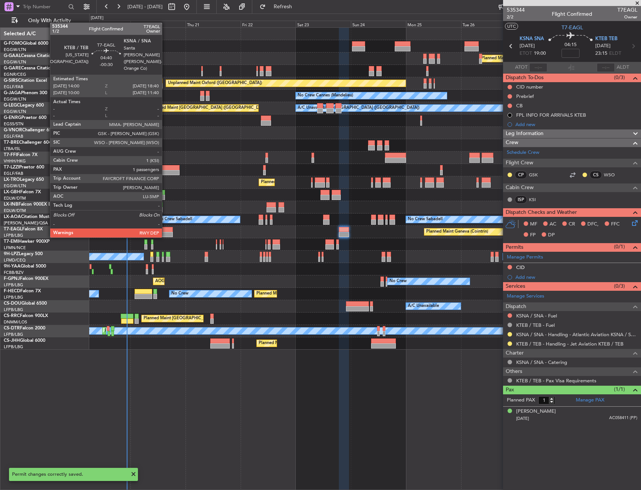
click at [165, 230] on div at bounding box center [167, 229] width 11 height 5
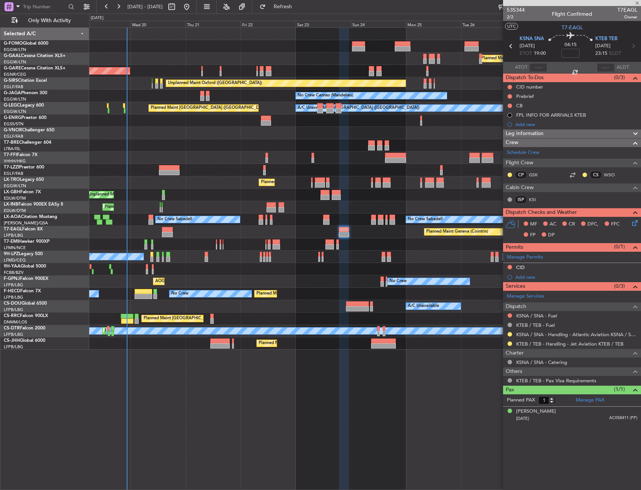
type input "-00:30"
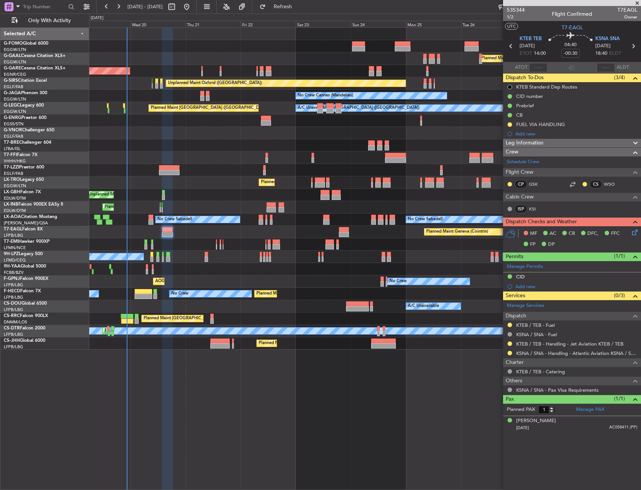
click at [226, 156] on div at bounding box center [364, 157] width 551 height 12
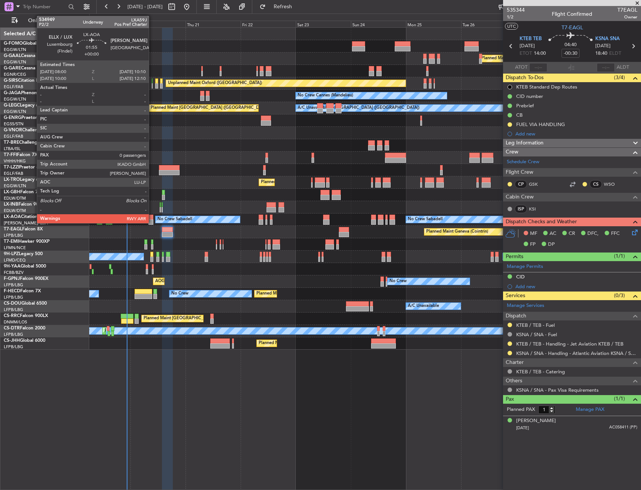
click at [152, 218] on div at bounding box center [150, 216] width 5 height 5
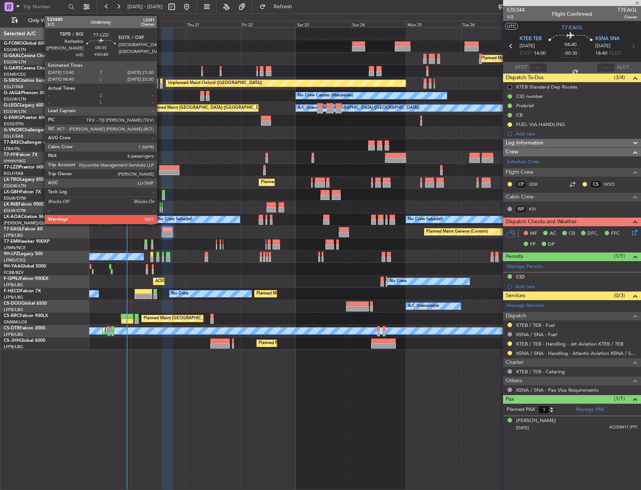
type input "0"
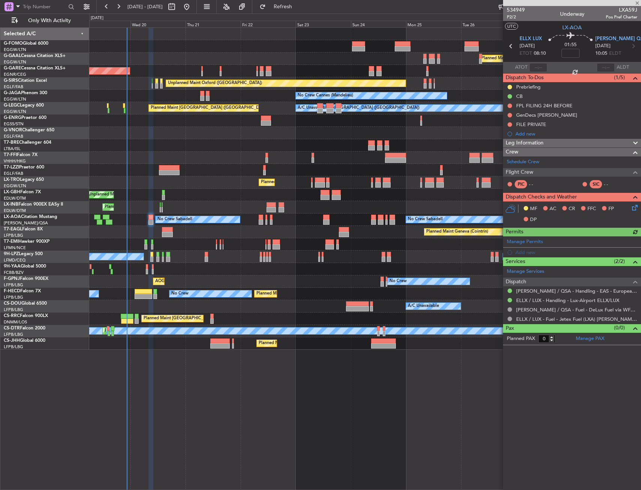
type input "+00:40"
type input "6"
